Goal: Information Seeking & Learning: Learn about a topic

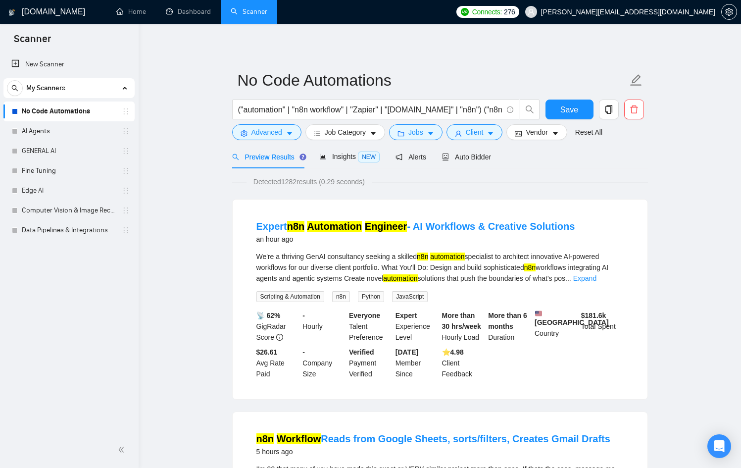
click at [65, 135] on link "AI Agents" at bounding box center [69, 131] width 94 height 20
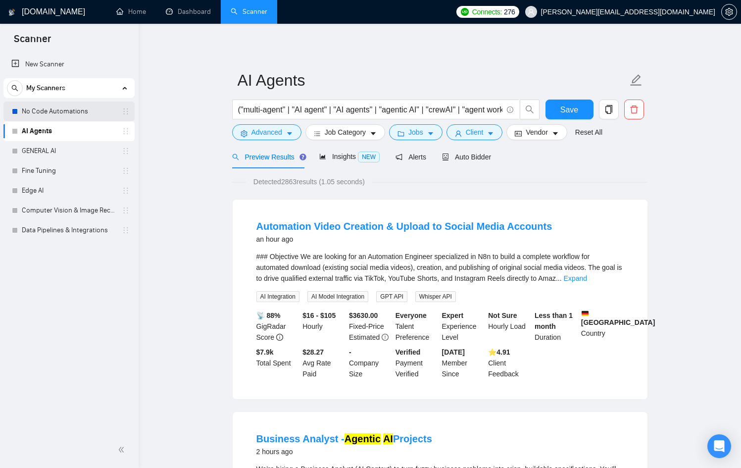
click at [48, 106] on link "No Code Automations" at bounding box center [69, 111] width 94 height 20
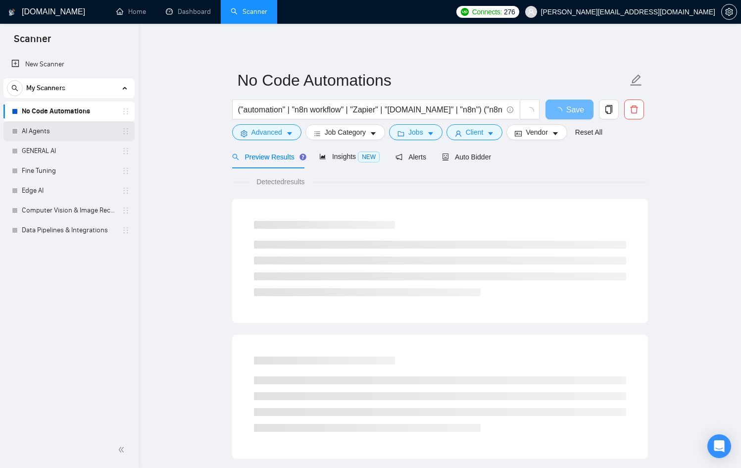
click at [54, 136] on link "AI Agents" at bounding box center [69, 131] width 94 height 20
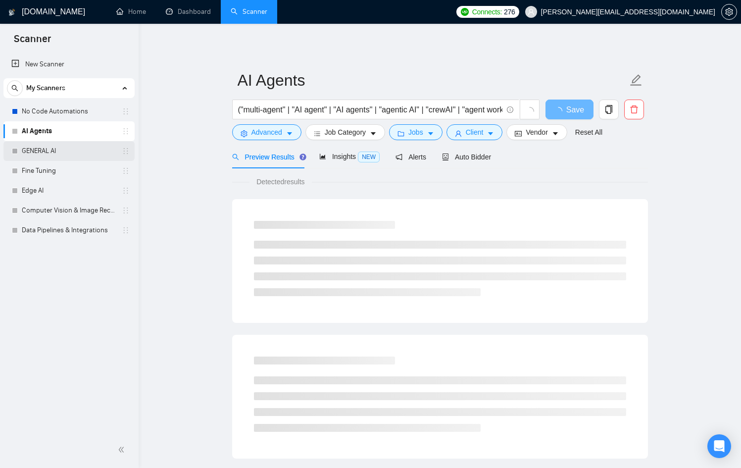
click at [53, 150] on link "GENERAL AI" at bounding box center [69, 151] width 94 height 20
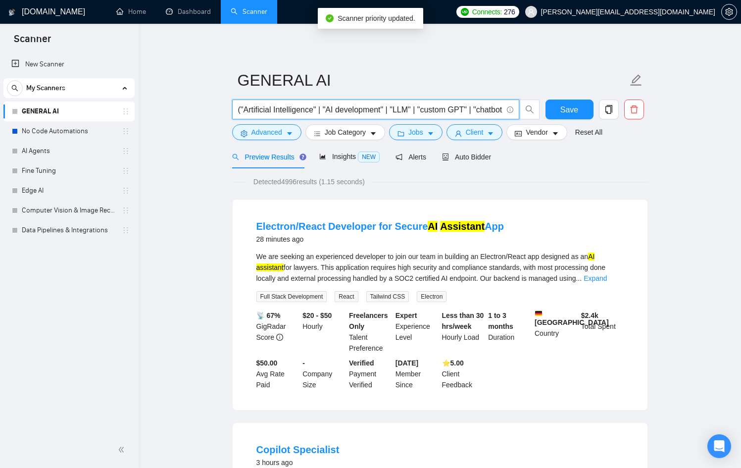
click at [263, 103] on input "("Artificial Intelligence" | "AI development" | "LLM" | "custom GPT" | "chatbot…" at bounding box center [370, 109] width 264 height 12
click at [345, 107] on input "("Artificial Intelligence" | "AI development" | "LLM" | "custom GPT" | "chatbot…" at bounding box center [370, 109] width 264 height 12
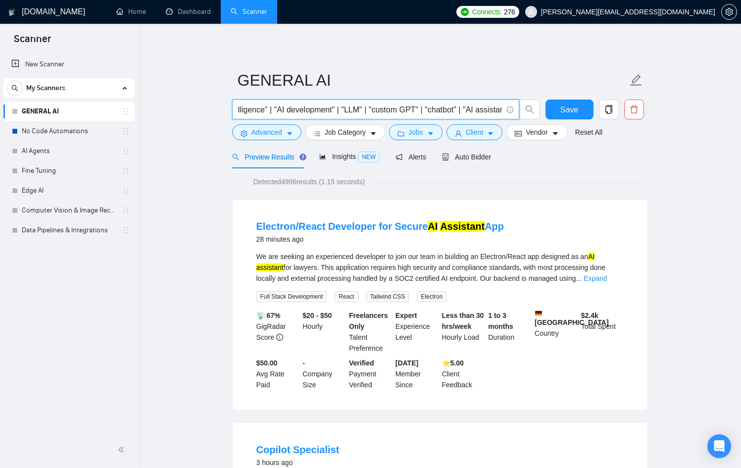
scroll to position [0, 116]
drag, startPoint x: 358, startPoint y: 107, endPoint x: 500, endPoint y: 109, distance: 141.6
click at [500, 109] on input "("Artificial Intelligence" | "AI development" | "LLM" | "custom GPT" | "chatbot…" at bounding box center [370, 109] width 264 height 12
click at [445, 108] on input "("Artificial Intelligence" | "AI development" | "LLM" | "custom GPT" | "chatbot…" at bounding box center [370, 109] width 264 height 12
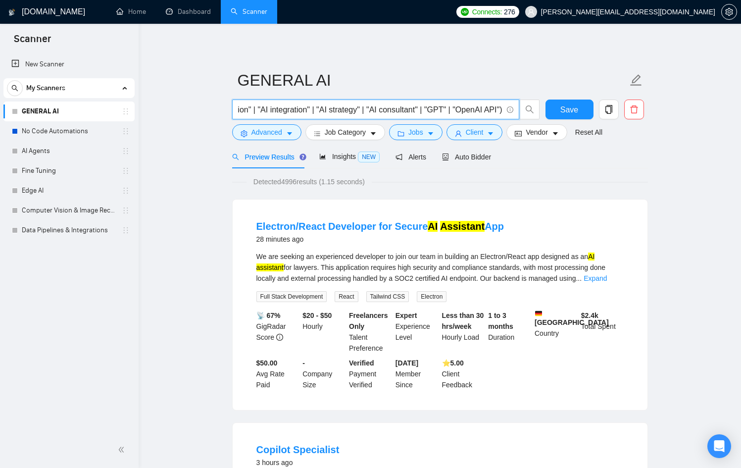
drag, startPoint x: 445, startPoint y: 108, endPoint x: 517, endPoint y: 114, distance: 72.5
click at [517, 114] on span "("Artificial Intelligence" | "AI development" | "LLM" | "custom GPT" | "chatbot…" at bounding box center [375, 109] width 287 height 20
click at [346, 104] on input "("Artificial Intelligence" | "AI development" | "LLM" | "custom GPT" | "chatbot…" at bounding box center [370, 109] width 264 height 12
drag, startPoint x: 353, startPoint y: 109, endPoint x: 521, endPoint y: 111, distance: 167.8
click at [521, 111] on span "("Artificial Intelligence" | "AI development" | "LLM" | "custom GPT" | "chatbot…" at bounding box center [386, 109] width 308 height 20
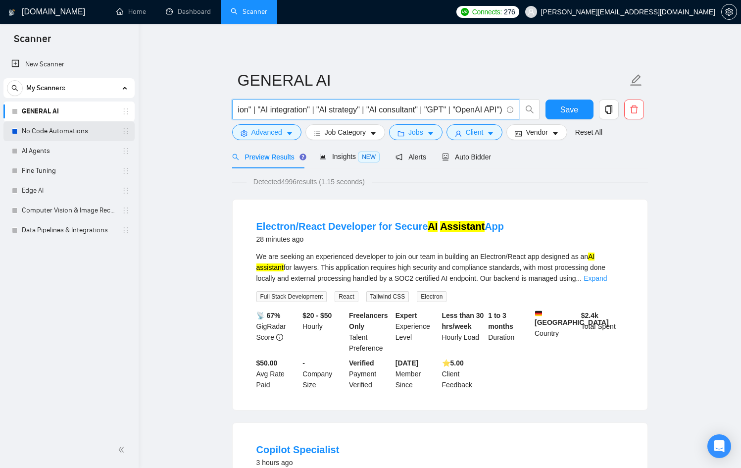
scroll to position [0, 0]
click at [69, 135] on link "No Code Automations" at bounding box center [69, 131] width 94 height 20
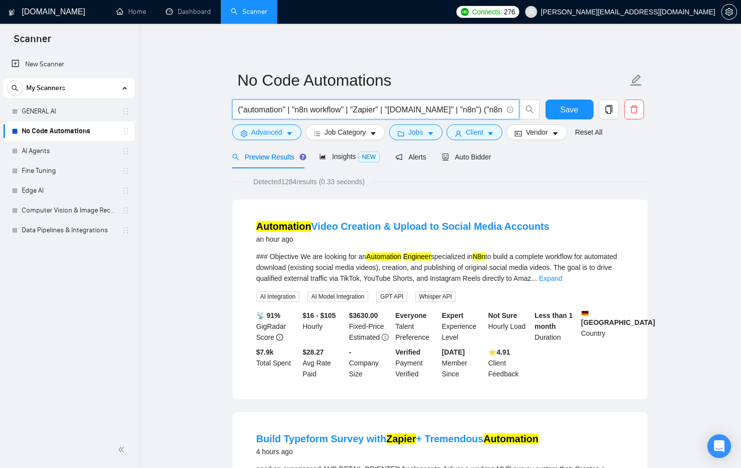
click at [318, 110] on input "("automation" | "n8n workflow" | "Zapier" | "[DOMAIN_NAME]" | "n8n") ("n8n auto…" at bounding box center [370, 109] width 264 height 12
click at [299, 110] on input "("automation" | "n8n workflow" | "Zapier" | "[DOMAIN_NAME]" | "n8n") ("n8n auto…" at bounding box center [370, 109] width 264 height 12
drag, startPoint x: 299, startPoint y: 110, endPoint x: 342, endPoint y: 107, distance: 42.7
click at [342, 107] on input "("automation" | "n8n workflow" | "Zapier" | "[DOMAIN_NAME]" | "n8n") ("n8n auto…" at bounding box center [370, 109] width 264 height 12
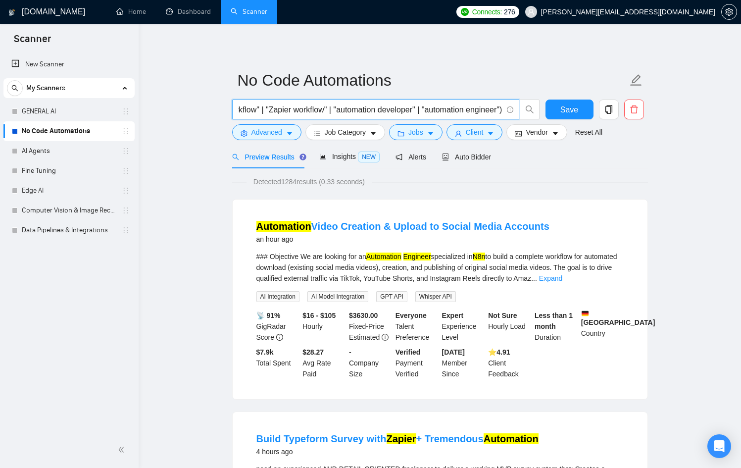
drag, startPoint x: 376, startPoint y: 109, endPoint x: 509, endPoint y: 117, distance: 133.4
click at [509, 117] on span "("automation" | "n8n workflow" | "Zapier" | "[DOMAIN_NAME]" | "n8n") ("n8n auto…" at bounding box center [375, 109] width 287 height 20
click at [395, 104] on input "("automation" | "n8n workflow" | "Zapier" | "[DOMAIN_NAME]" | "n8n") ("n8n auto…" at bounding box center [370, 109] width 264 height 12
click at [373, 111] on input "("automation" | "n8n workflow" | "Zapier" | "[DOMAIN_NAME]" | "n8n") ("n8n auto…" at bounding box center [370, 109] width 264 height 12
drag, startPoint x: 339, startPoint y: 111, endPoint x: 376, endPoint y: 110, distance: 37.6
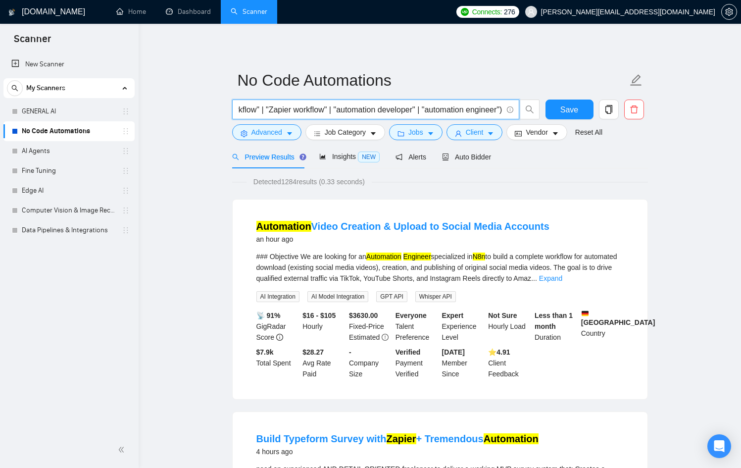
click at [376, 110] on input "("automation" | "n8n workflow" | "Zapier" | "[DOMAIN_NAME]" | "n8n") ("n8n auto…" at bounding box center [370, 109] width 264 height 12
click at [420, 112] on input "("automation" | "n8n workflow" | "Zapier" | "[DOMAIN_NAME]" | "n8n") ("n8n auto…" at bounding box center [370, 109] width 264 height 12
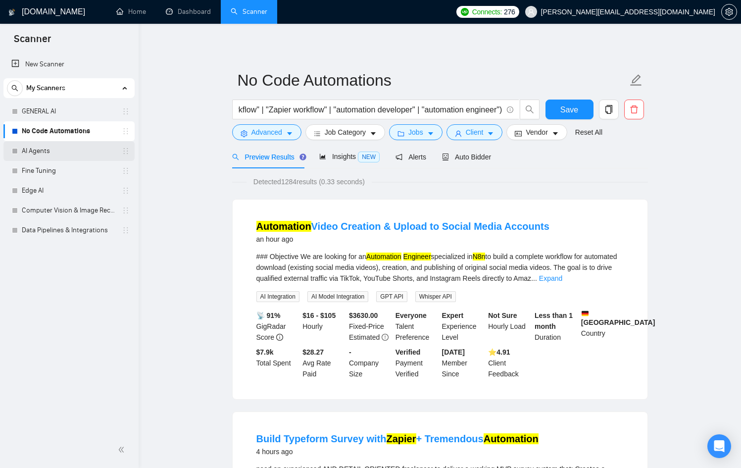
click at [57, 147] on link "AI Agents" at bounding box center [69, 151] width 94 height 20
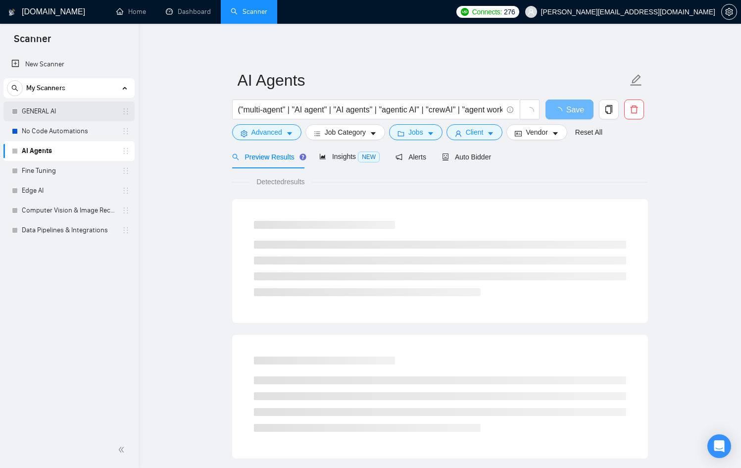
click at [57, 115] on link "GENERAL AI" at bounding box center [69, 111] width 94 height 20
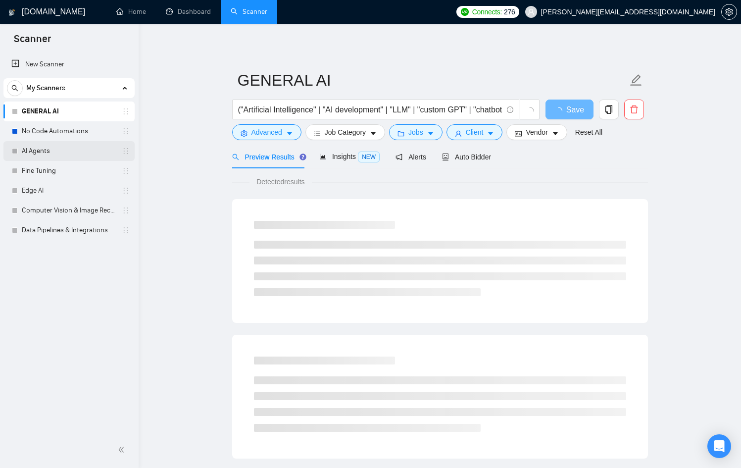
click at [59, 152] on link "AI Agents" at bounding box center [69, 151] width 94 height 20
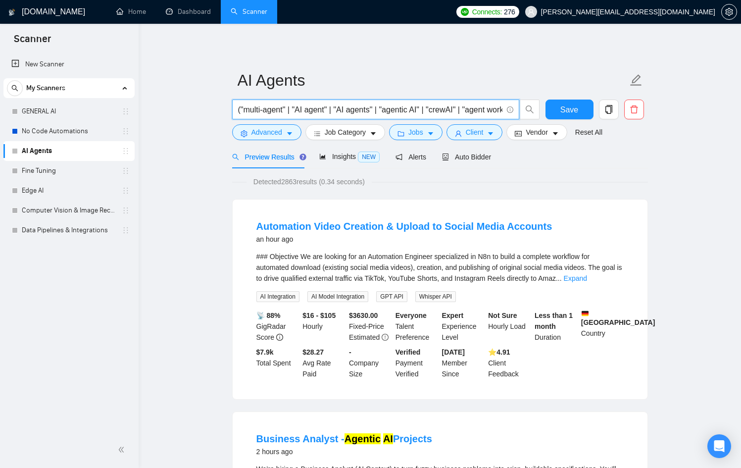
drag, startPoint x: 327, startPoint y: 108, endPoint x: 379, endPoint y: 105, distance: 52.6
click at [379, 105] on input "("multi-agent" | "AI agent" | "AI agents" | "agentic AI" | "crewAI" | "agent wo…" at bounding box center [370, 109] width 264 height 12
drag, startPoint x: 437, startPoint y: 109, endPoint x: 518, endPoint y: 109, distance: 81.7
click at [518, 109] on span "("multi-agent" | "AI agent" | "AI agents" | "agentic AI" | "crewAI" | "agent wo…" at bounding box center [375, 109] width 287 height 20
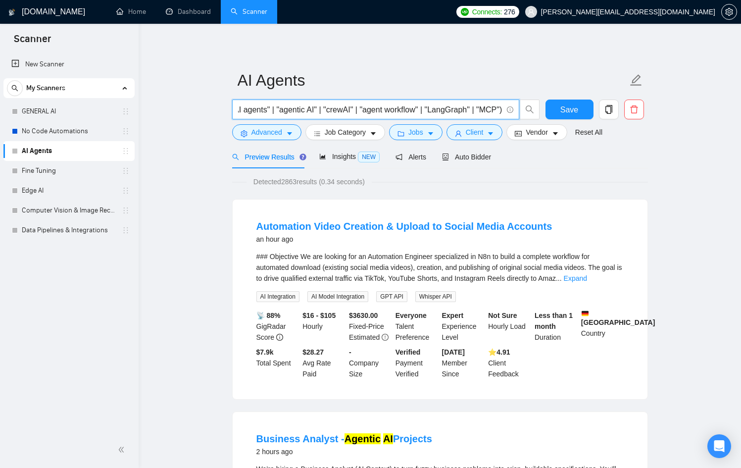
click at [471, 105] on input "("multi-agent" | "AI agent" | "AI agents" | "agentic AI" | "crewAI" | "agent wo…" at bounding box center [370, 109] width 264 height 12
drag, startPoint x: 471, startPoint y: 105, endPoint x: 207, endPoint y: 112, distance: 263.4
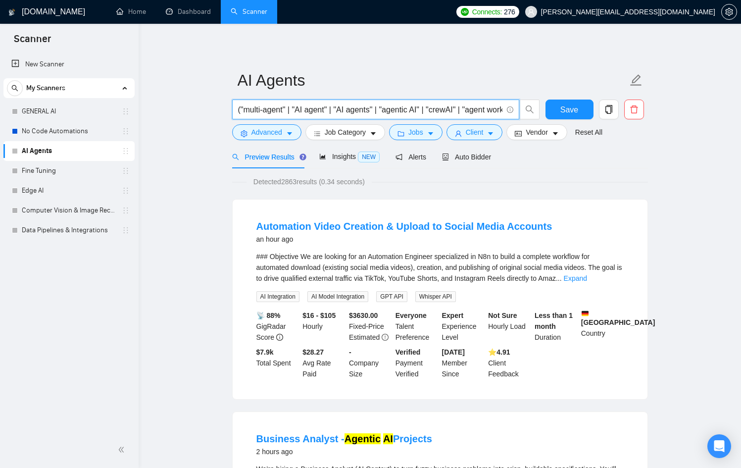
click at [291, 107] on input "("multi-agent" | "AI agent" | "AI agents" | "agentic AI" | "crewAI" | "agent wo…" at bounding box center [370, 109] width 264 height 12
click at [245, 108] on input "("multi-agent" | "AI agent" | "AI agents" | "agentic AI" | "crewAI" | "agent wo…" at bounding box center [370, 109] width 264 height 12
click at [430, 110] on input "("multi-agent" | "AI agent" | "AI agents" | "agentic AI" | "crewAI" | "agent wo…" at bounding box center [370, 109] width 264 height 12
click at [428, 111] on input "("multi-agent" | "AI agent" | "AI agents" | "agentic AI" | "crewAI" | "agent wo…" at bounding box center [370, 109] width 264 height 12
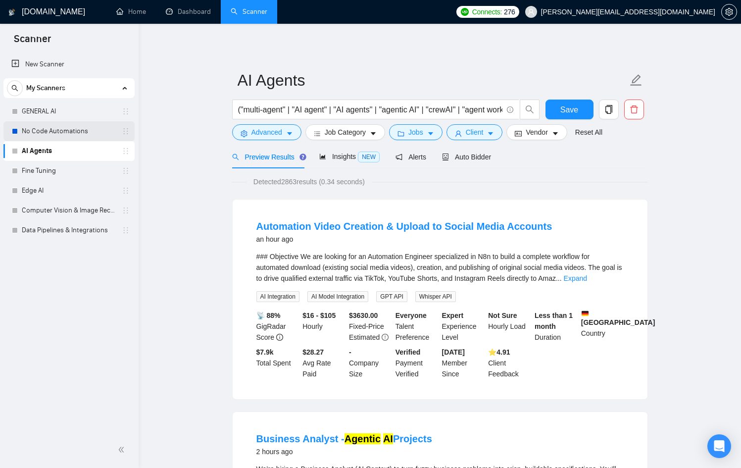
click at [63, 137] on link "No Code Automations" at bounding box center [69, 131] width 94 height 20
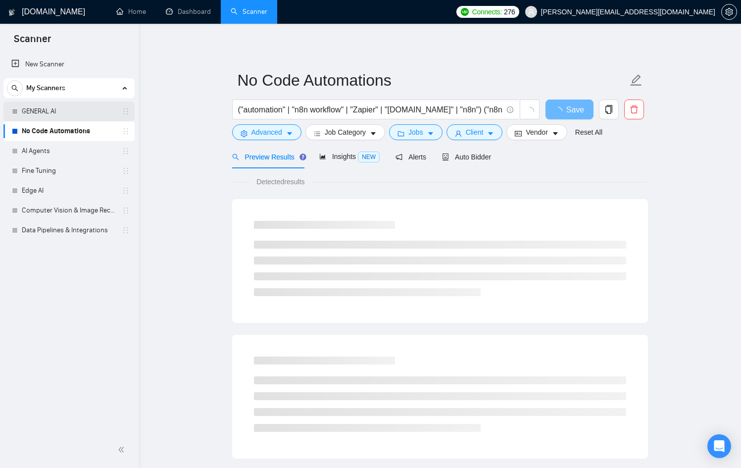
click at [64, 113] on link "GENERAL AI" at bounding box center [69, 111] width 94 height 20
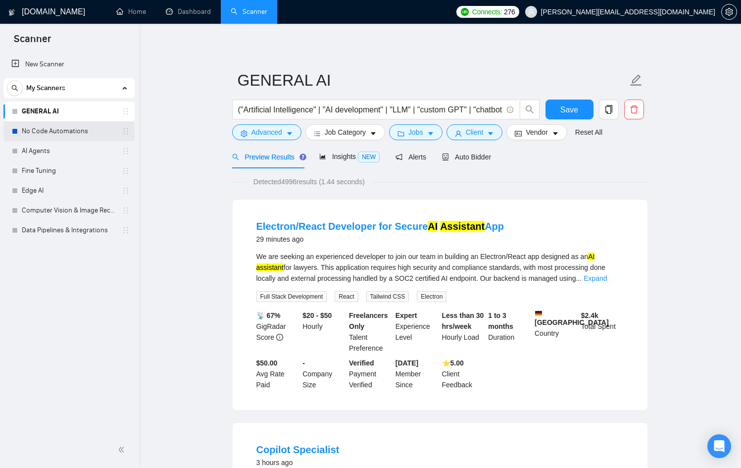
click at [63, 125] on link "No Code Automations" at bounding box center [69, 131] width 94 height 20
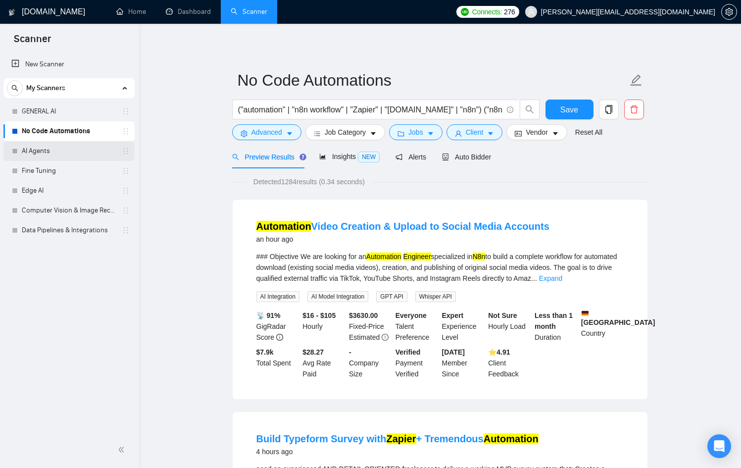
click at [64, 148] on link "AI Agents" at bounding box center [69, 151] width 94 height 20
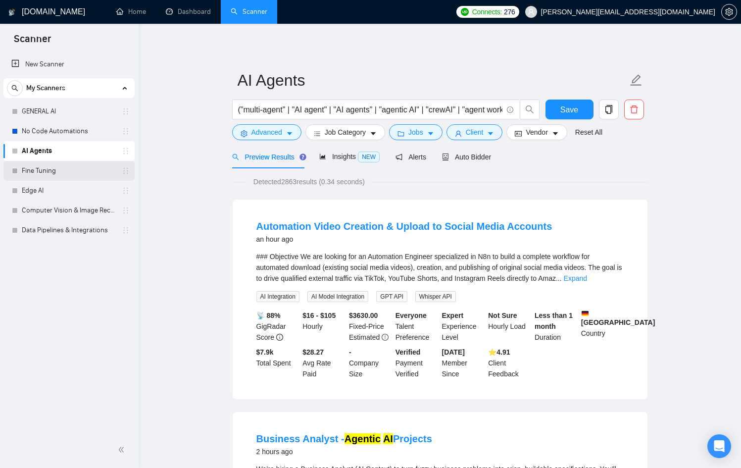
click at [46, 168] on link "Fine Tuning" at bounding box center [69, 171] width 94 height 20
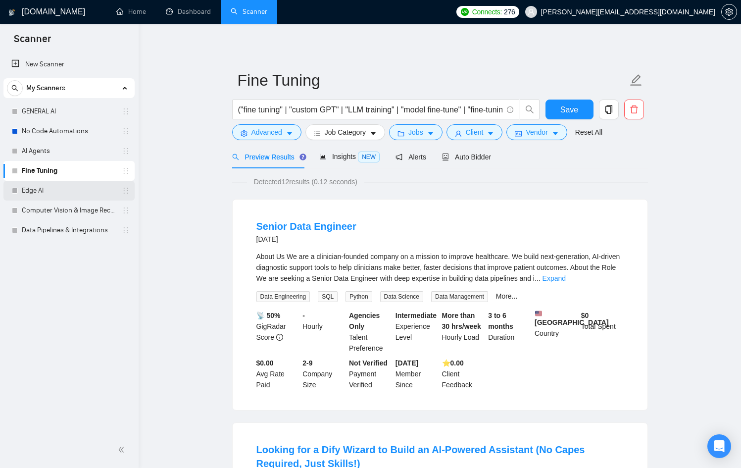
click at [51, 187] on link "Edge AI" at bounding box center [69, 191] width 94 height 20
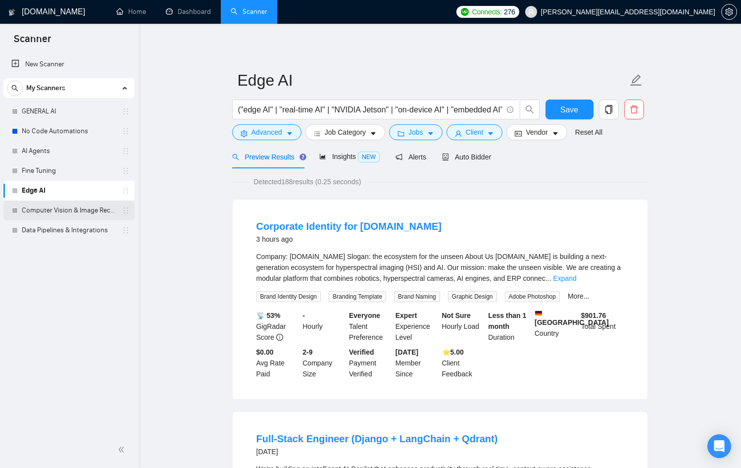
click at [60, 207] on link "Computer Vision & Image Recognition" at bounding box center [69, 210] width 94 height 20
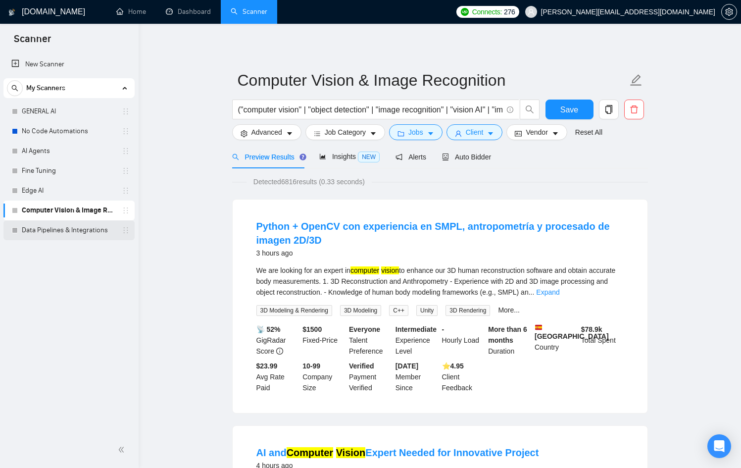
click at [58, 226] on link "Data Pipelines & Integrations" at bounding box center [69, 230] width 94 height 20
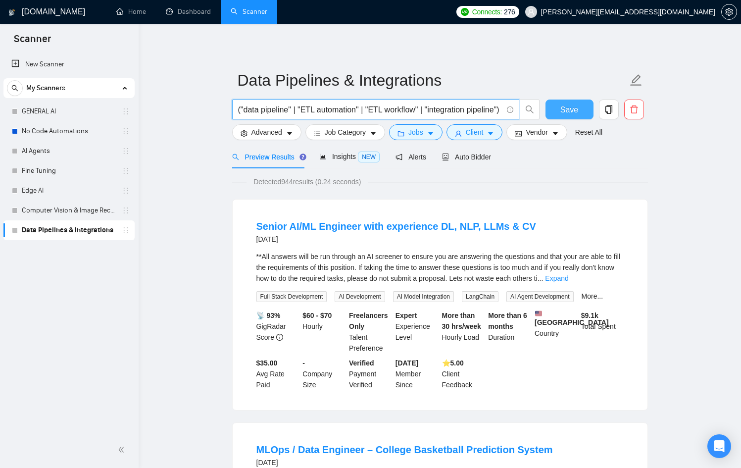
scroll to position [0, 245]
drag, startPoint x: 350, startPoint y: 107, endPoint x: 564, endPoint y: 106, distance: 214.3
click at [564, 106] on div "("data pipeline" | "ETL automation" | "ETL workflow" | "integration pipeline") …" at bounding box center [438, 111] width 416 height 25
click at [87, 105] on link "GENERAL AI" at bounding box center [69, 111] width 94 height 20
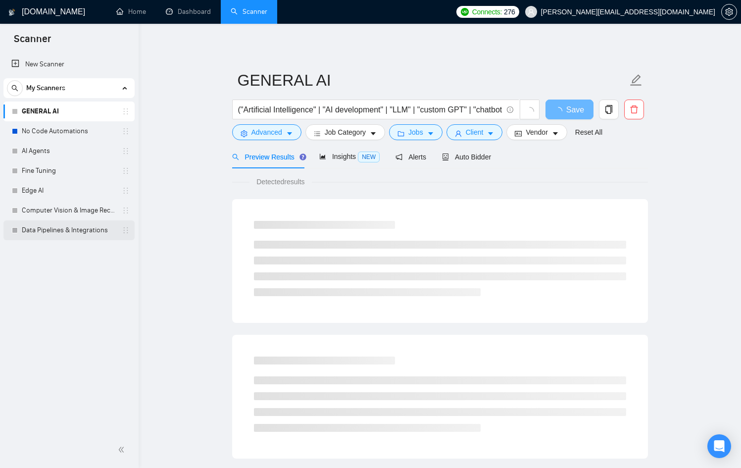
click at [47, 228] on link "Data Pipelines & Integrations" at bounding box center [69, 230] width 94 height 20
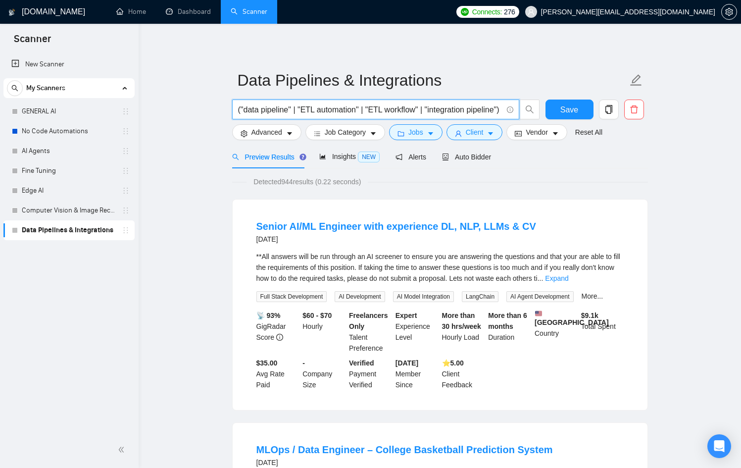
drag, startPoint x: 325, startPoint y: 110, endPoint x: 241, endPoint y: 116, distance: 84.3
click at [241, 116] on span "("data pipeline" | "ETL automation" | "ETL workflow" | "integration pipeline") …" at bounding box center [375, 109] width 287 height 20
click at [319, 106] on input "("data pipeline" | "ETL automation" | "ETL workflow" | "integration pipeline") …" at bounding box center [370, 109] width 264 height 12
drag, startPoint x: 307, startPoint y: 108, endPoint x: 222, endPoint y: 112, distance: 85.2
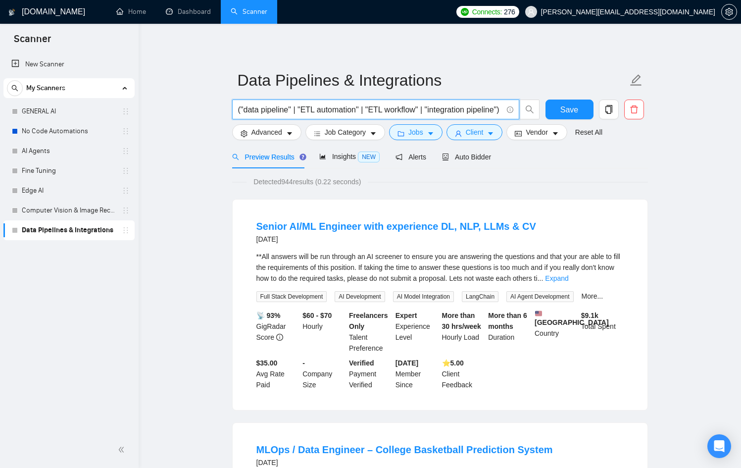
click at [325, 106] on input "("data pipeline" | "ETL automation" | "ETL workflow" | "integration pipeline") …" at bounding box center [370, 109] width 264 height 12
drag, startPoint x: 325, startPoint y: 106, endPoint x: 503, endPoint y: 108, distance: 177.7
click at [503, 108] on span "("data pipeline" | "ETL automation" | "ETL workflow" | "integration pipeline") …" at bounding box center [375, 109] width 287 height 20
click at [385, 107] on input "("data pipeline" | "ETL automation" | "ETL workflow" | "integration pipeline") …" at bounding box center [370, 109] width 264 height 12
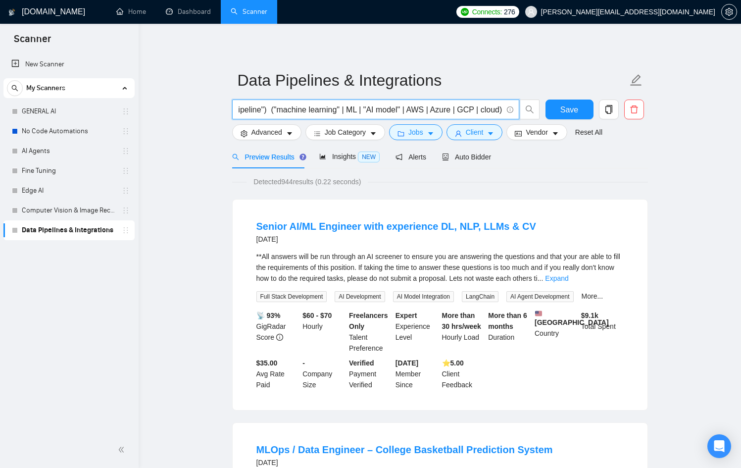
scroll to position [0, 245]
drag, startPoint x: 385, startPoint y: 107, endPoint x: 534, endPoint y: 114, distance: 149.6
click at [534, 114] on span "("data pipeline" | "ETL automation" | "ETL workflow" | "integration pipeline") …" at bounding box center [386, 109] width 308 height 20
drag, startPoint x: 457, startPoint y: 108, endPoint x: 524, endPoint y: 101, distance: 66.7
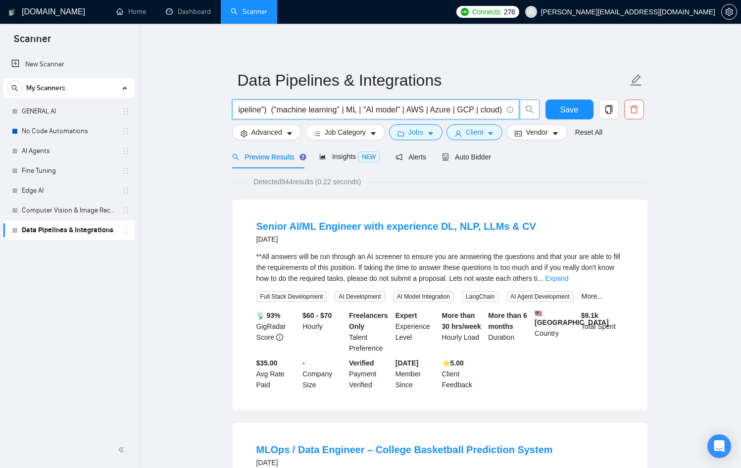
click at [524, 101] on span "("data pipeline" | "ETL automation" | "ETL workflow" | "integration pipeline") …" at bounding box center [386, 109] width 308 height 20
click at [410, 112] on input "("data pipeline" | "ETL automation" | "ETL workflow" | "integration pipeline") …" at bounding box center [370, 109] width 264 height 12
click at [419, 110] on input "("data pipeline" | "ETL automation" | "ETL workflow" | "integration pipeline") …" at bounding box center [370, 109] width 264 height 12
click at [452, 106] on input "("data pipeline" | "ETL automation" | "ETL workflow" | "integration pipeline") …" at bounding box center [370, 109] width 264 height 12
drag, startPoint x: 452, startPoint y: 106, endPoint x: 447, endPoint y: 105, distance: 5.5
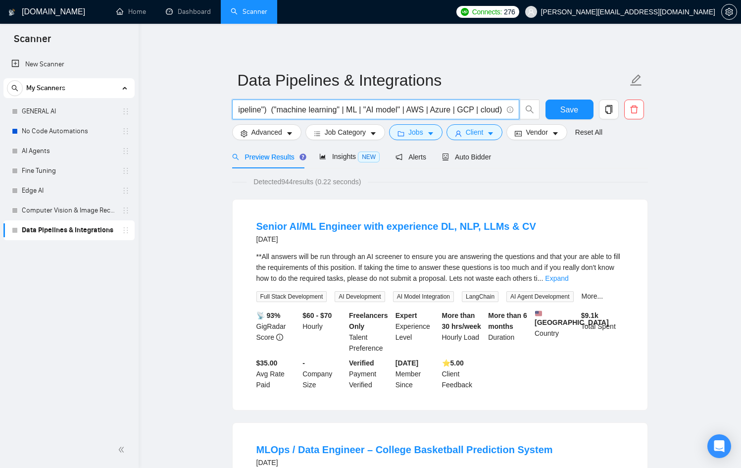
click at [447, 105] on input "("data pipeline" | "ETL automation" | "ETL workflow" | "integration pipeline") …" at bounding box center [370, 109] width 264 height 12
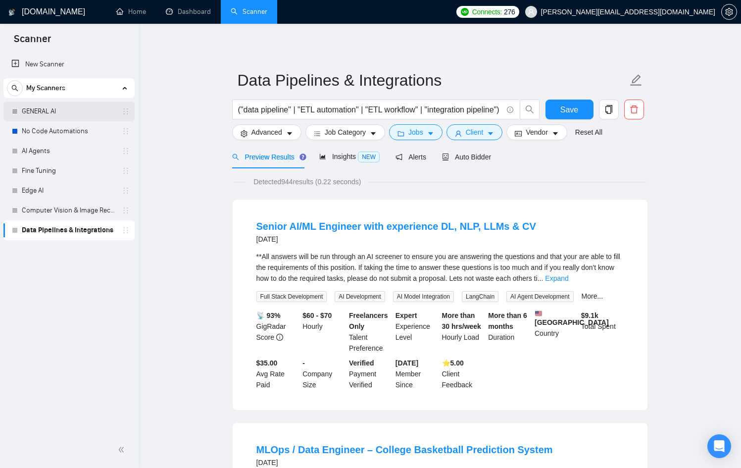
click at [52, 108] on link "GENERAL AI" at bounding box center [69, 111] width 94 height 20
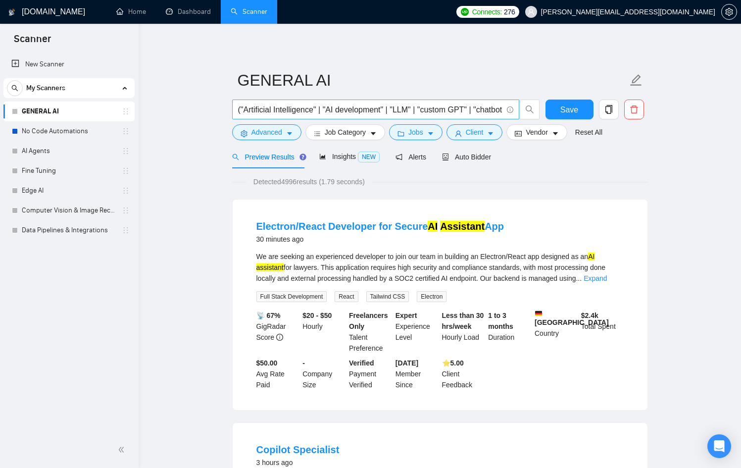
click at [402, 105] on input "("Artificial Intelligence" | "AI development" | "LLM" | "custom GPT" | "chatbot…" at bounding box center [370, 109] width 264 height 12
